Goal: Subscribe to service/newsletter

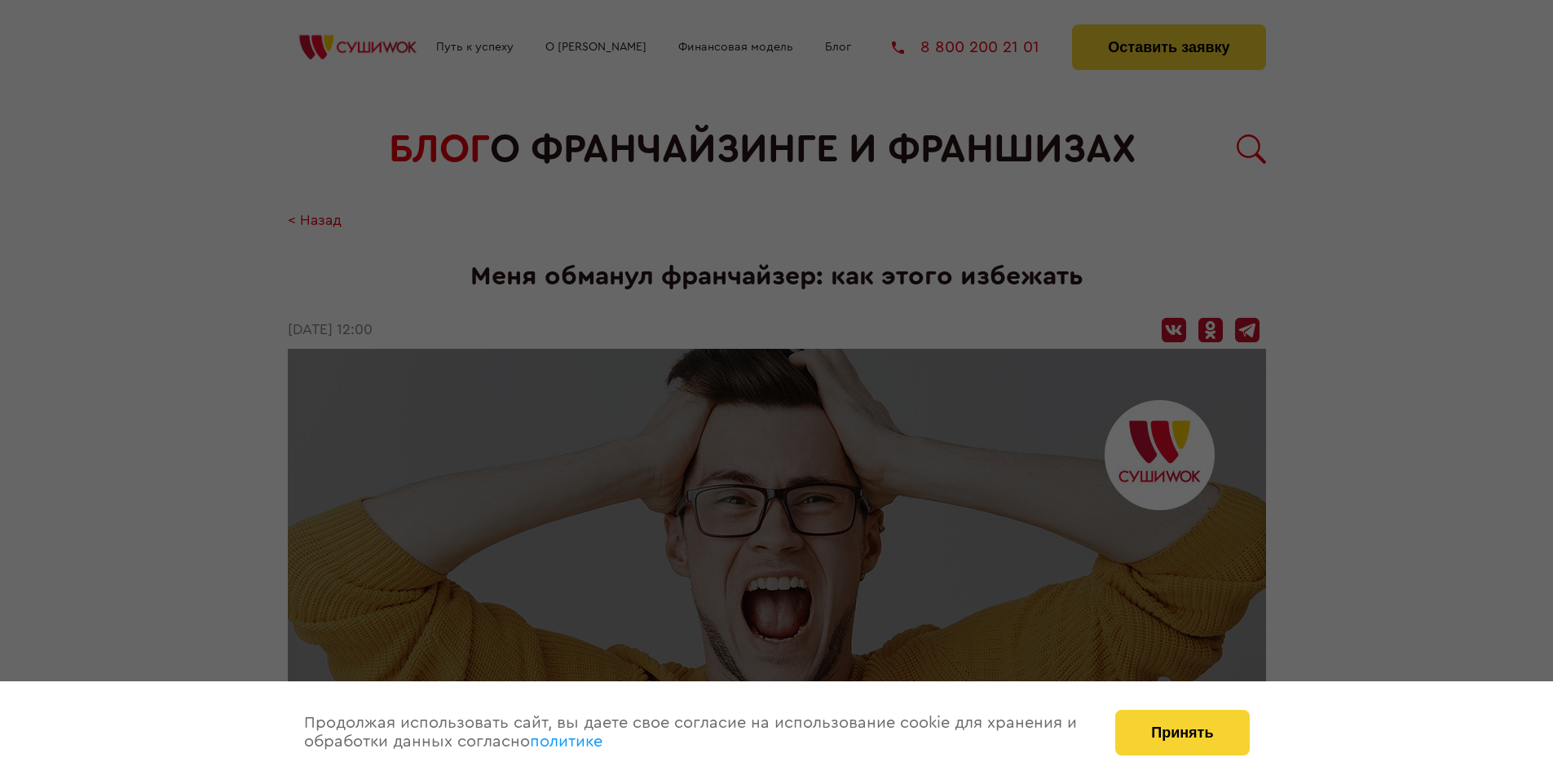
scroll to position [2774, 0]
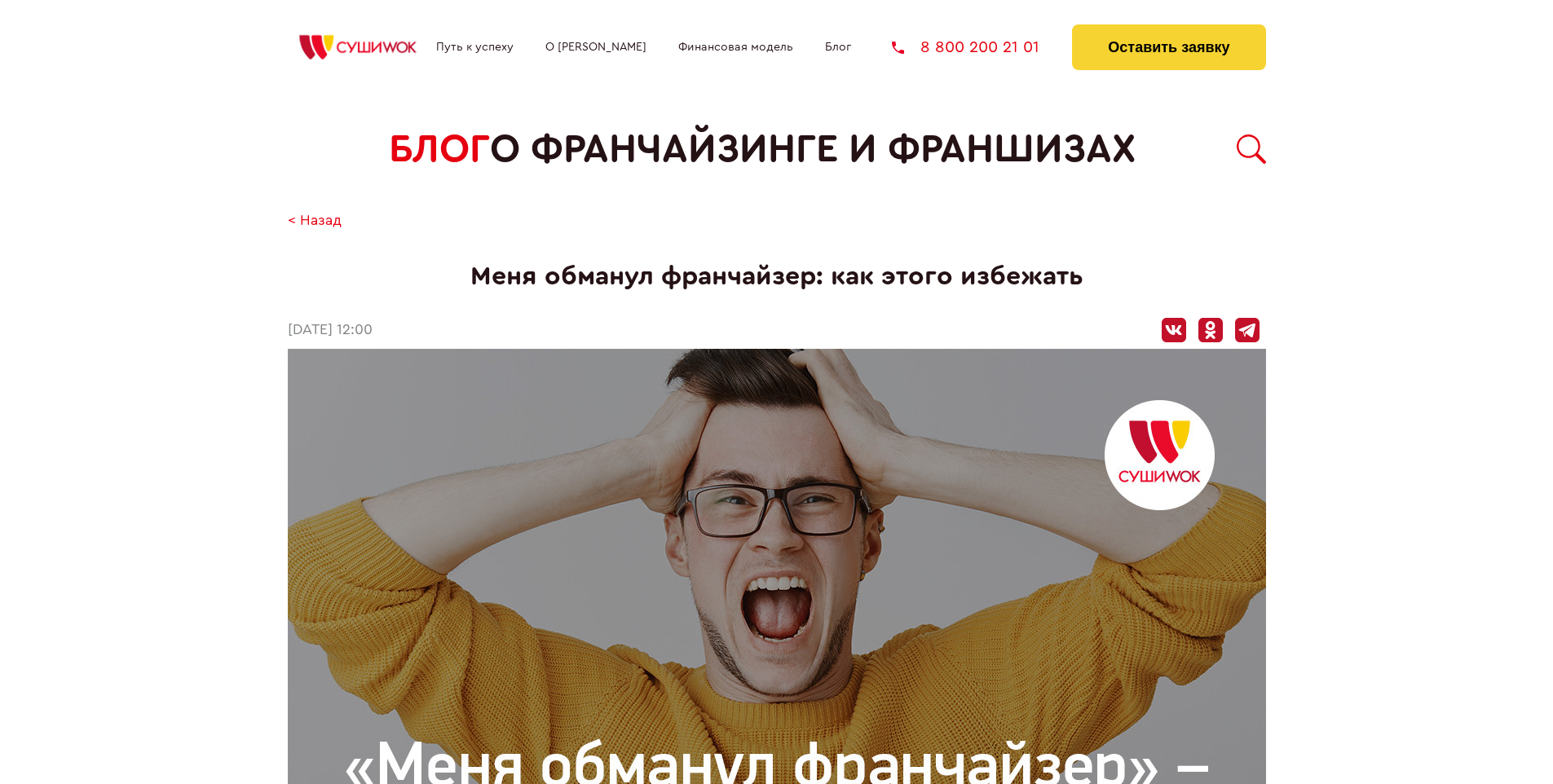
scroll to position [2774, 0]
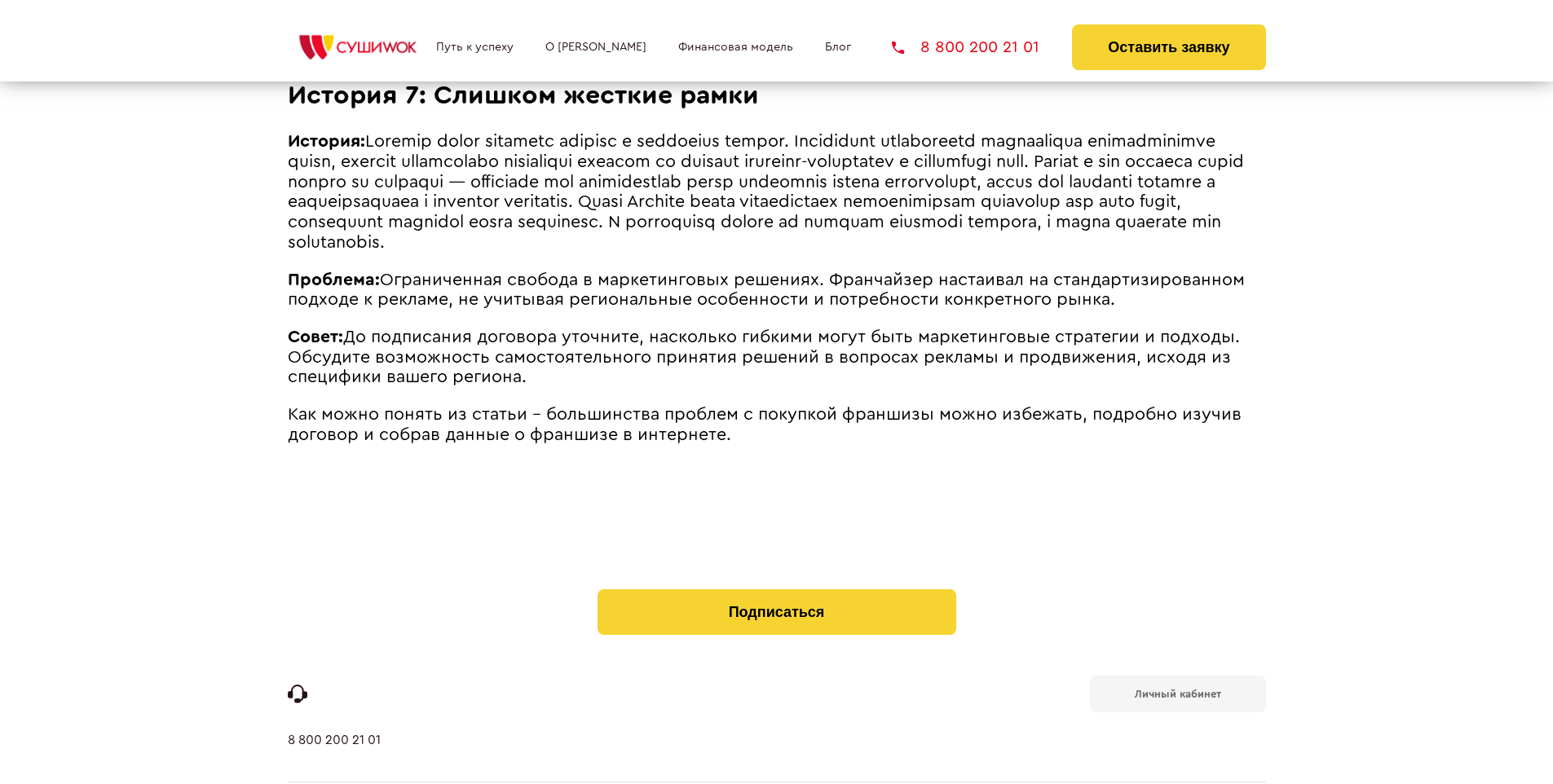
click at [1178, 689] on b "Личный кабинет" at bounding box center [1178, 694] width 86 height 11
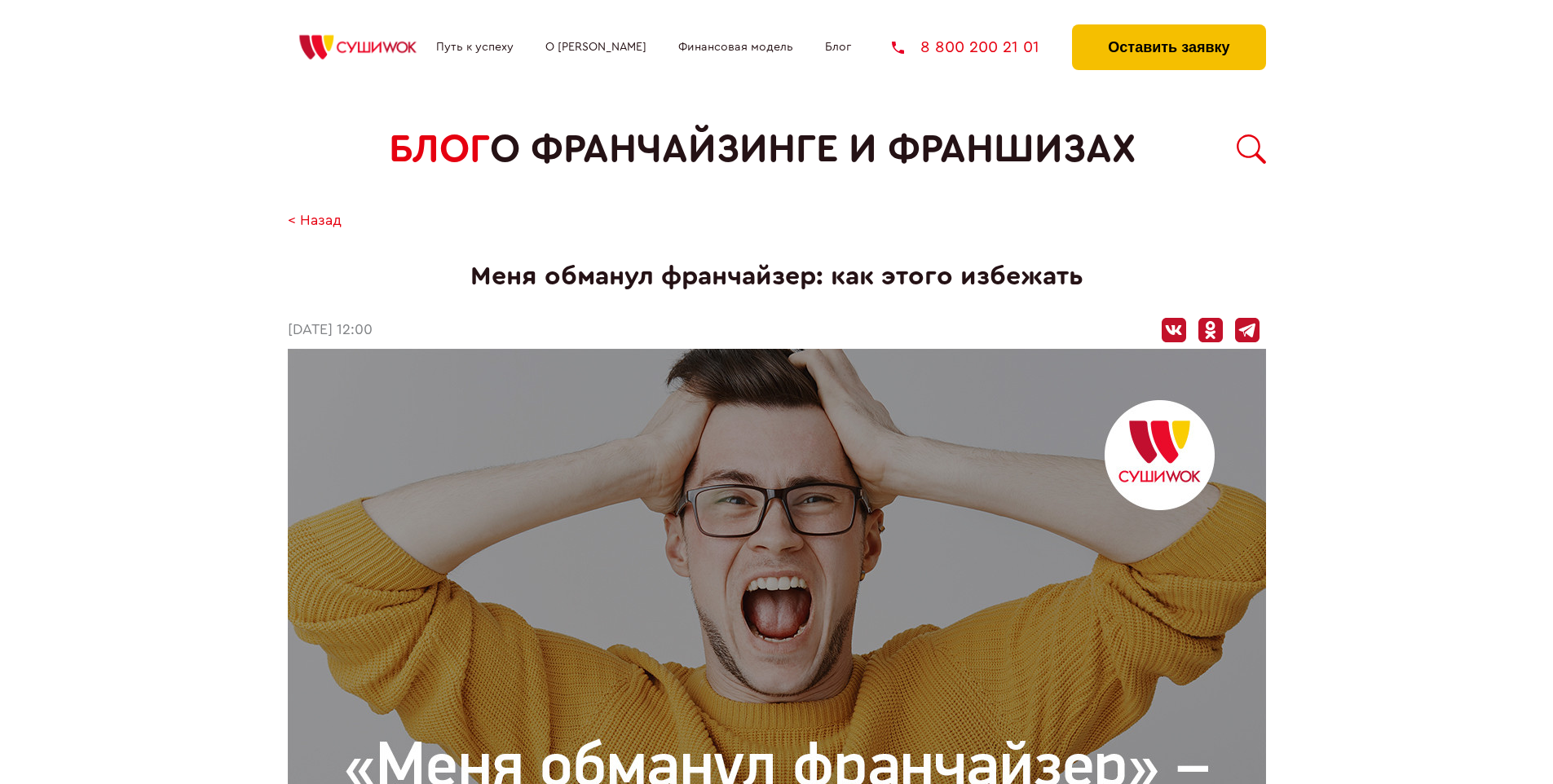
click at [1169, 28] on button "Оставить заявку" at bounding box center [1169, 46] width 193 height 46
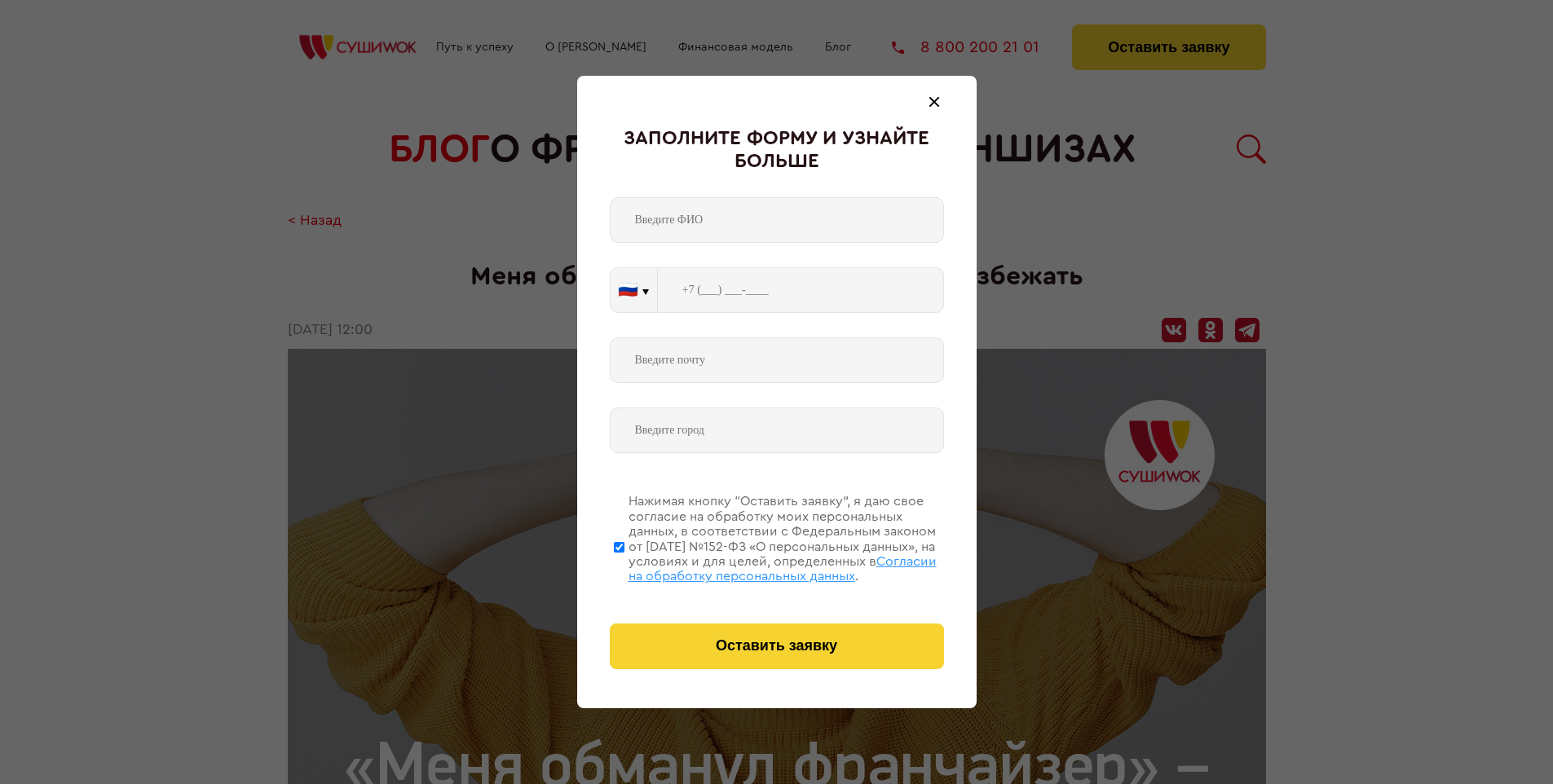
click at [756, 567] on span "Согласии на обработку персональных данных" at bounding box center [782, 568] width 308 height 27
click at [625, 567] on input "Нажимая кнопку “Оставить заявку”, я даю свое согласие на обработку моих персона…" at bounding box center [619, 547] width 11 height 130
checkbox input "false"
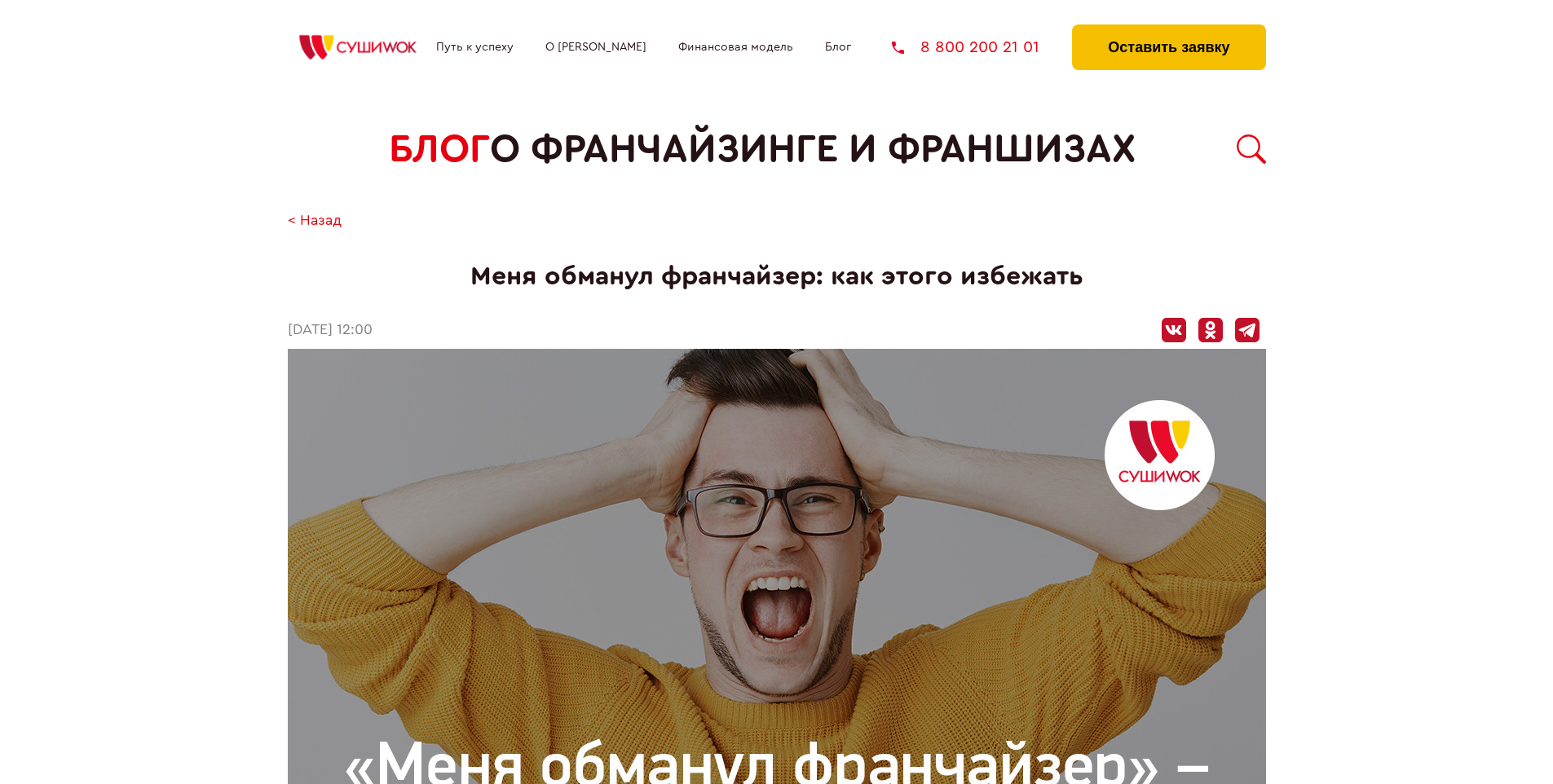
click at [1169, 28] on button "Оставить заявку" at bounding box center [1169, 46] width 193 height 46
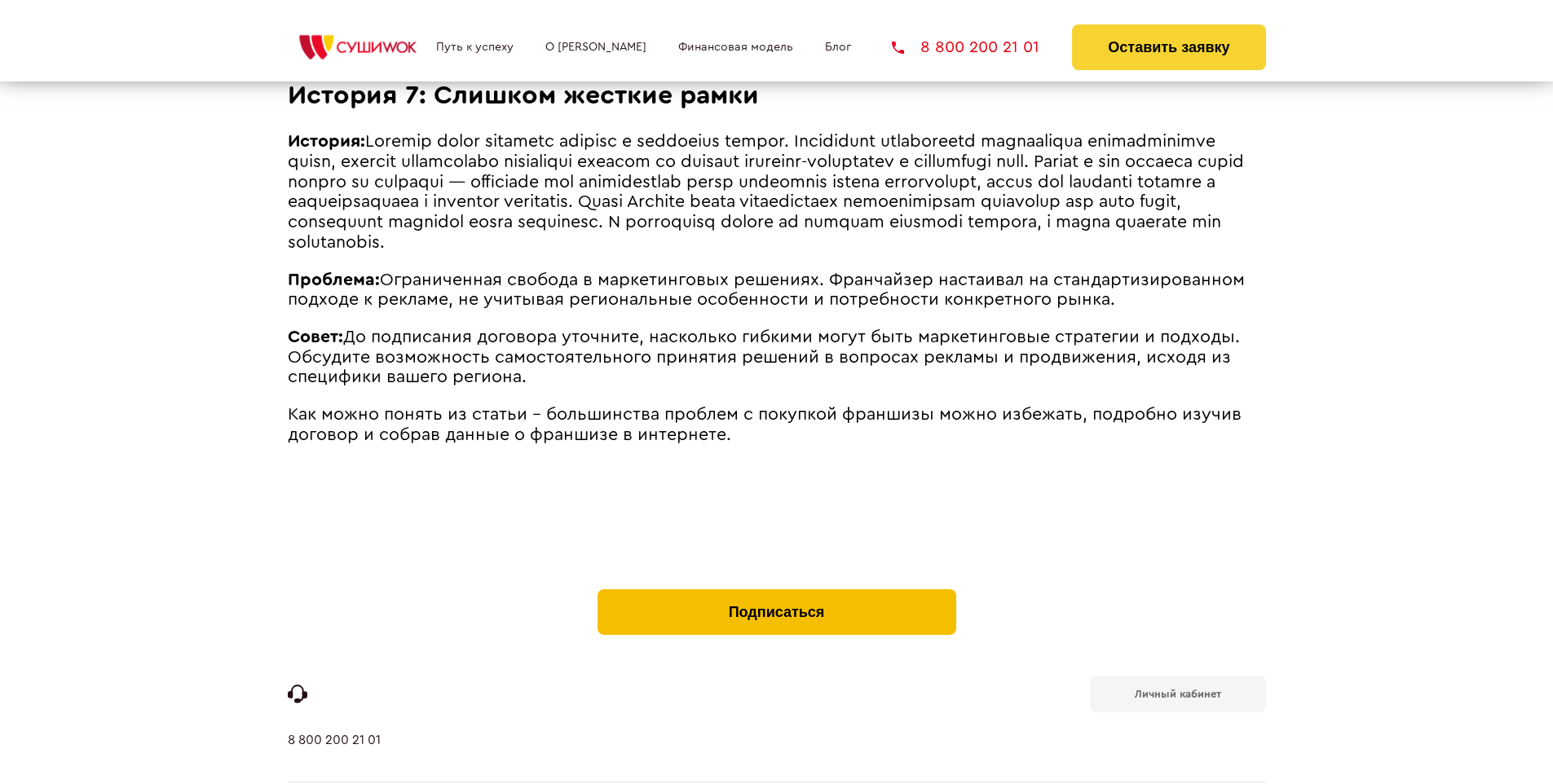
click at [776, 589] on button "Подписаться" at bounding box center [777, 611] width 359 height 46
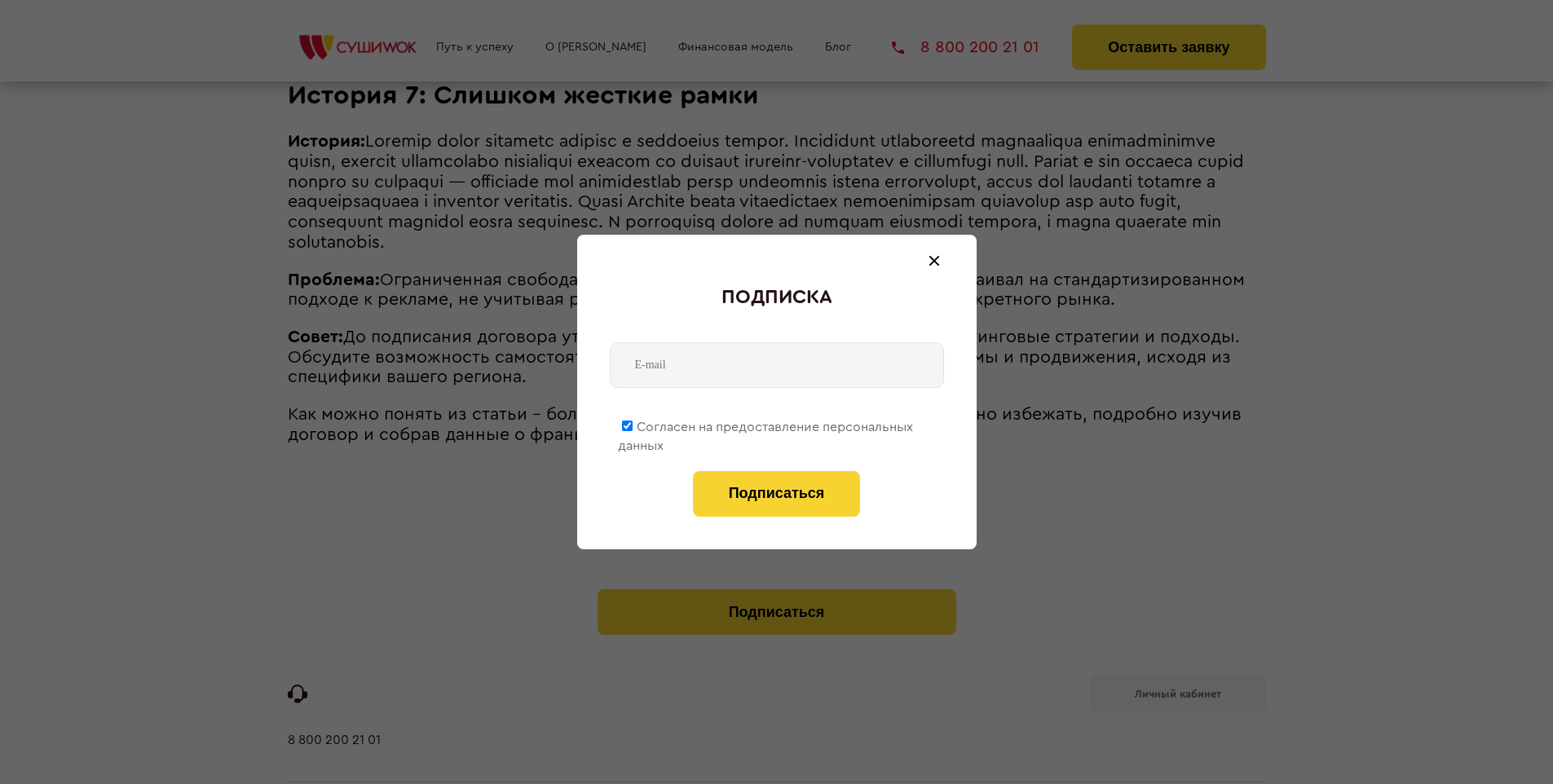
click at [766, 424] on span "Согласен на предоставление персональных данных" at bounding box center [766, 436] width 295 height 32
click at [632, 424] on input "Согласен на предоставление персональных данных" at bounding box center [628, 426] width 11 height 11
checkbox input "false"
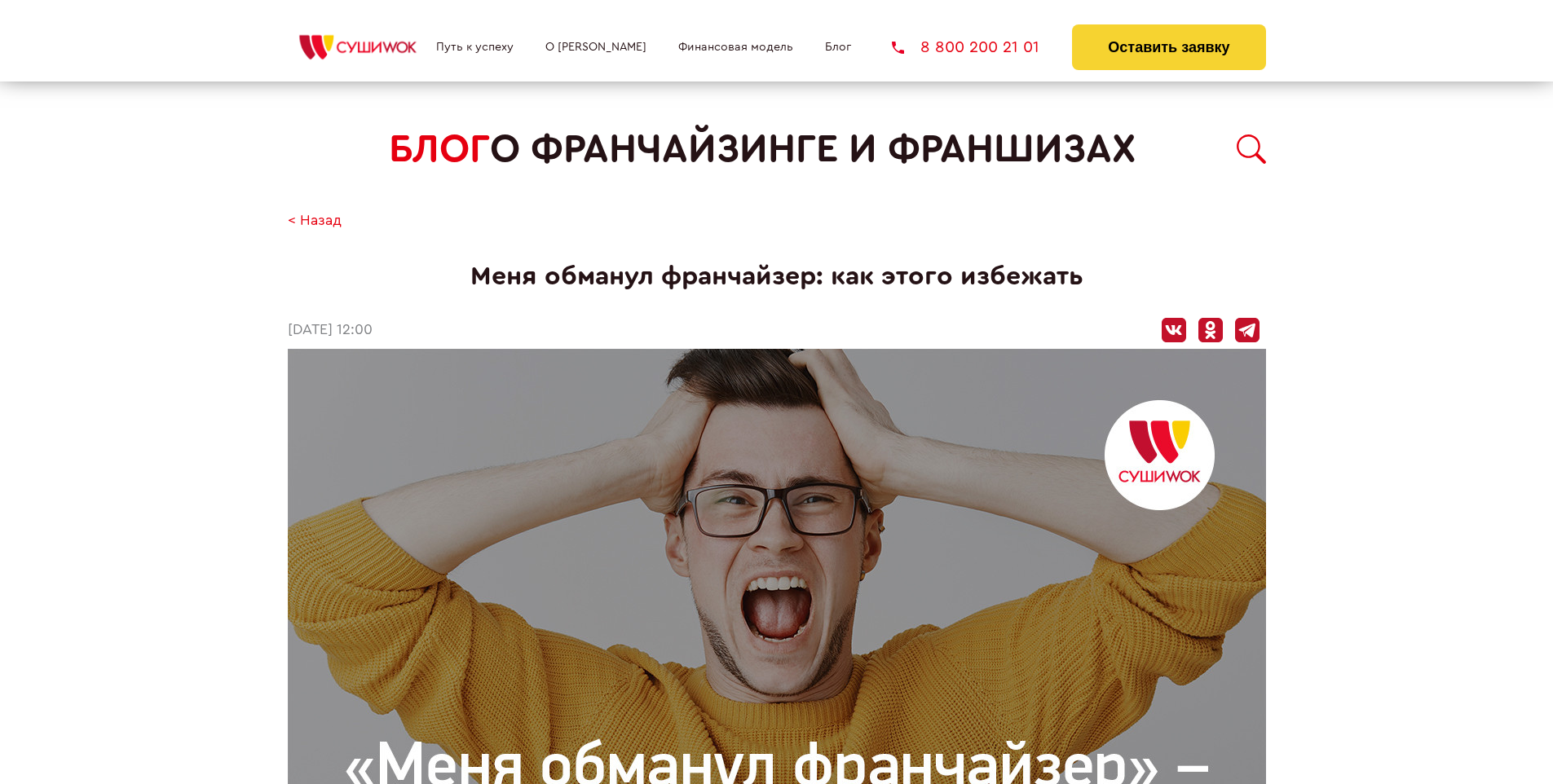
scroll to position [2774, 0]
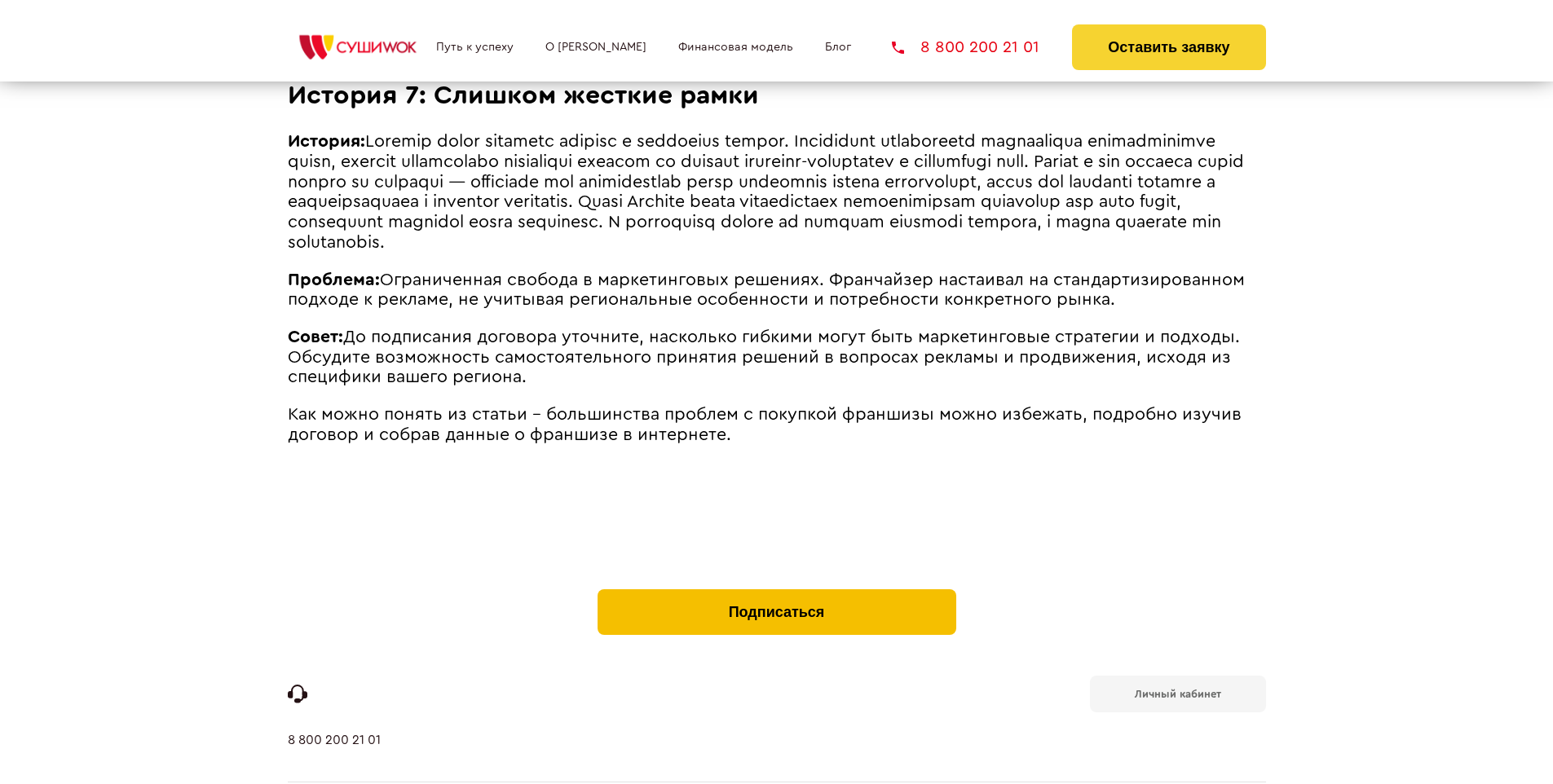
click at [776, 589] on button "Подписаться" at bounding box center [777, 611] width 359 height 46
